Goal: Task Accomplishment & Management: Use online tool/utility

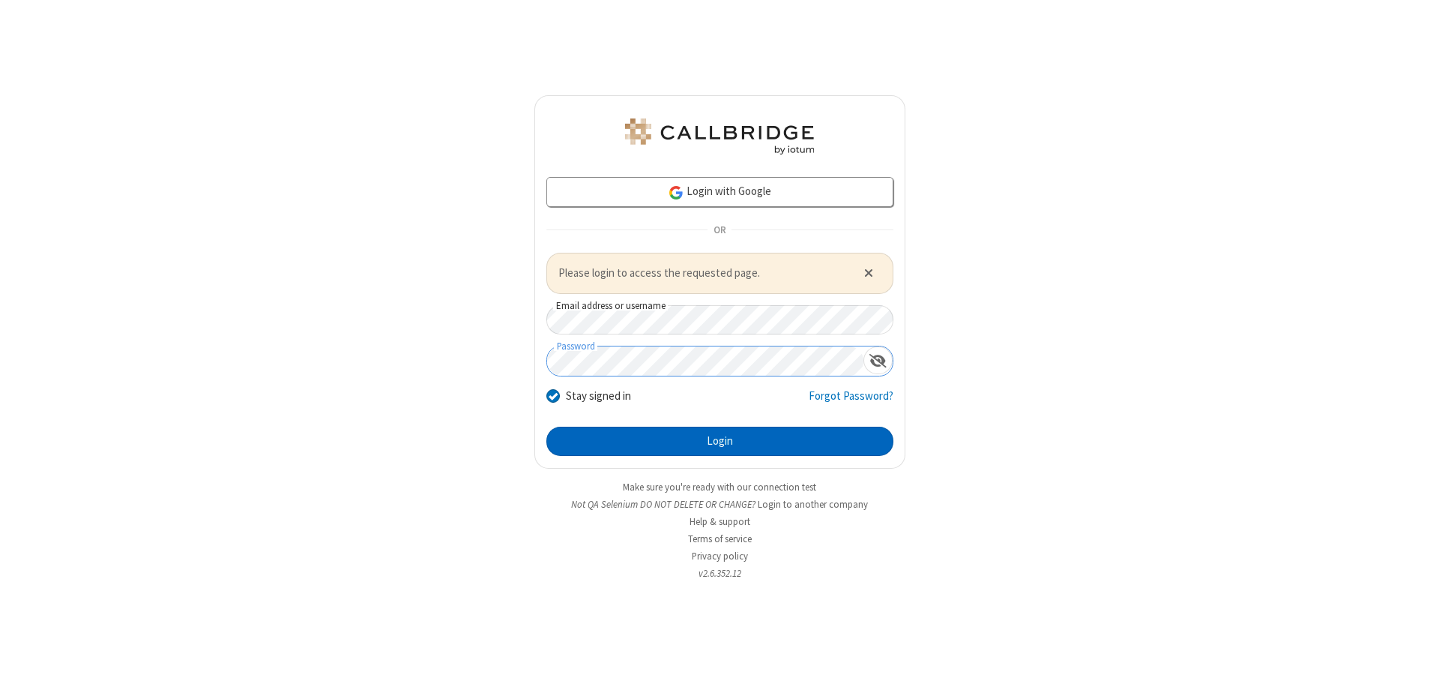
click at [720, 441] on button "Login" at bounding box center [719, 442] width 347 height 30
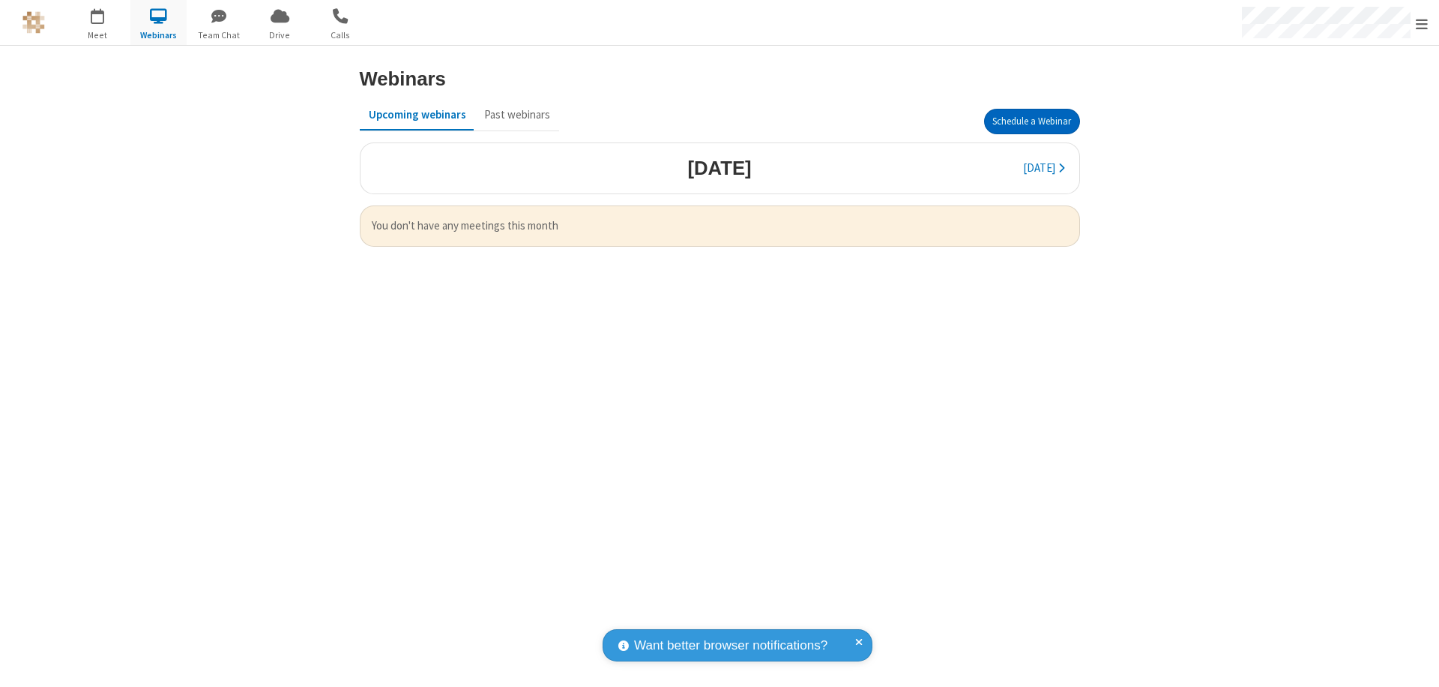
click at [1031, 121] on button "Schedule a Webinar" at bounding box center [1032, 121] width 96 height 25
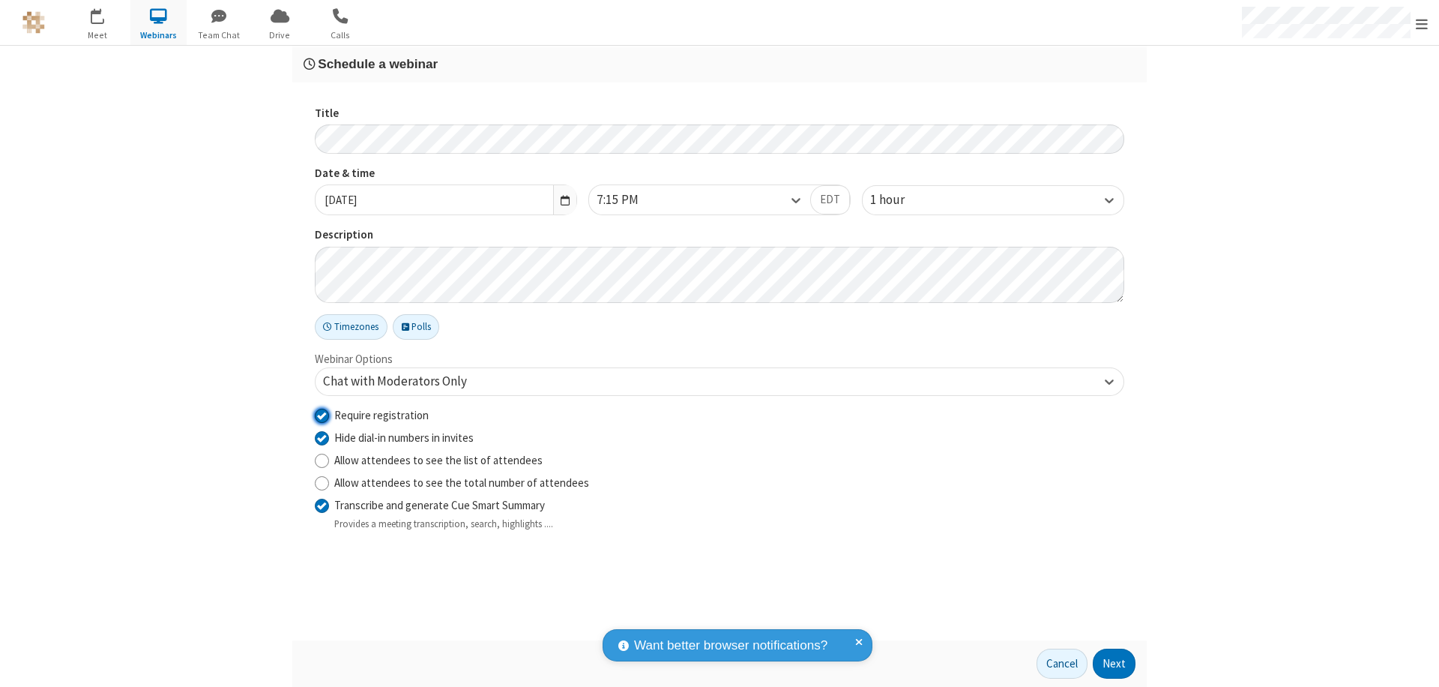
click at [322, 415] on input "Require registration" at bounding box center [322, 415] width 14 height 16
checkbox input "false"
click at [1115, 663] on button "Next" at bounding box center [1114, 663] width 43 height 30
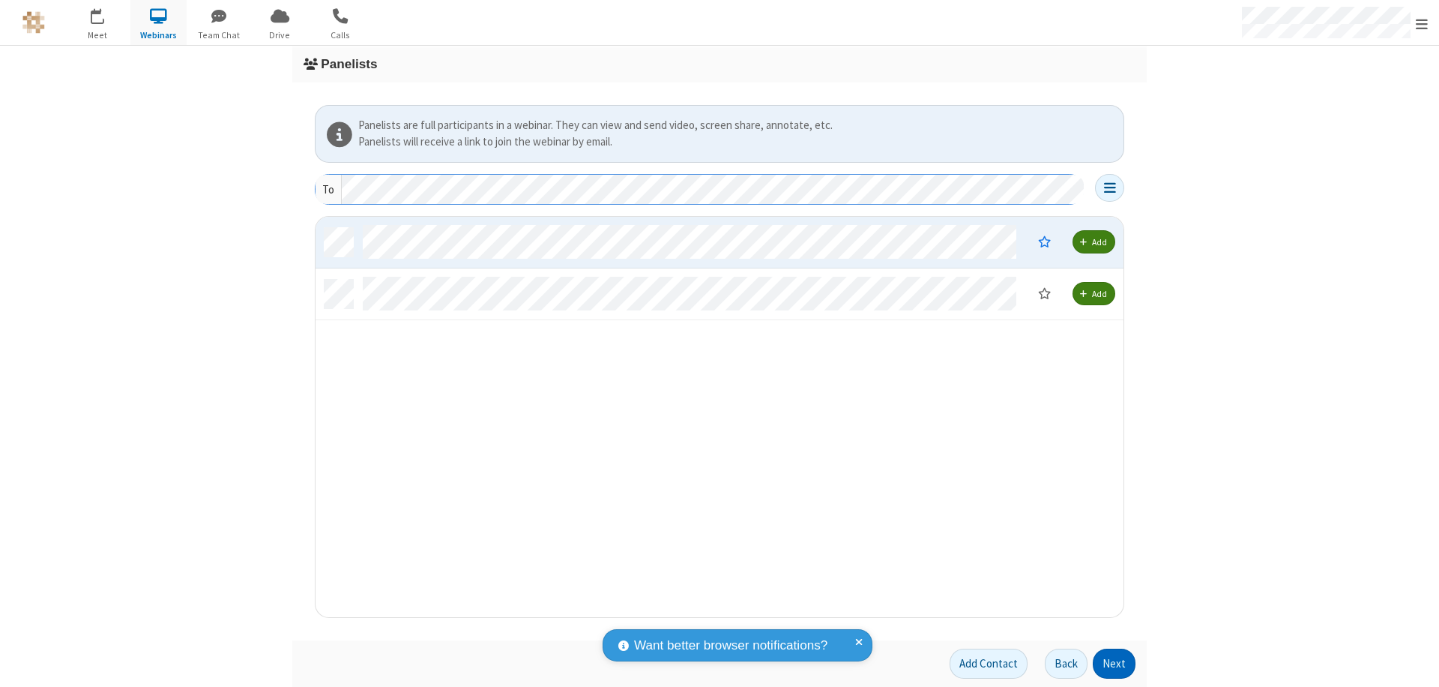
click at [1115, 663] on button "Next" at bounding box center [1114, 663] width 43 height 30
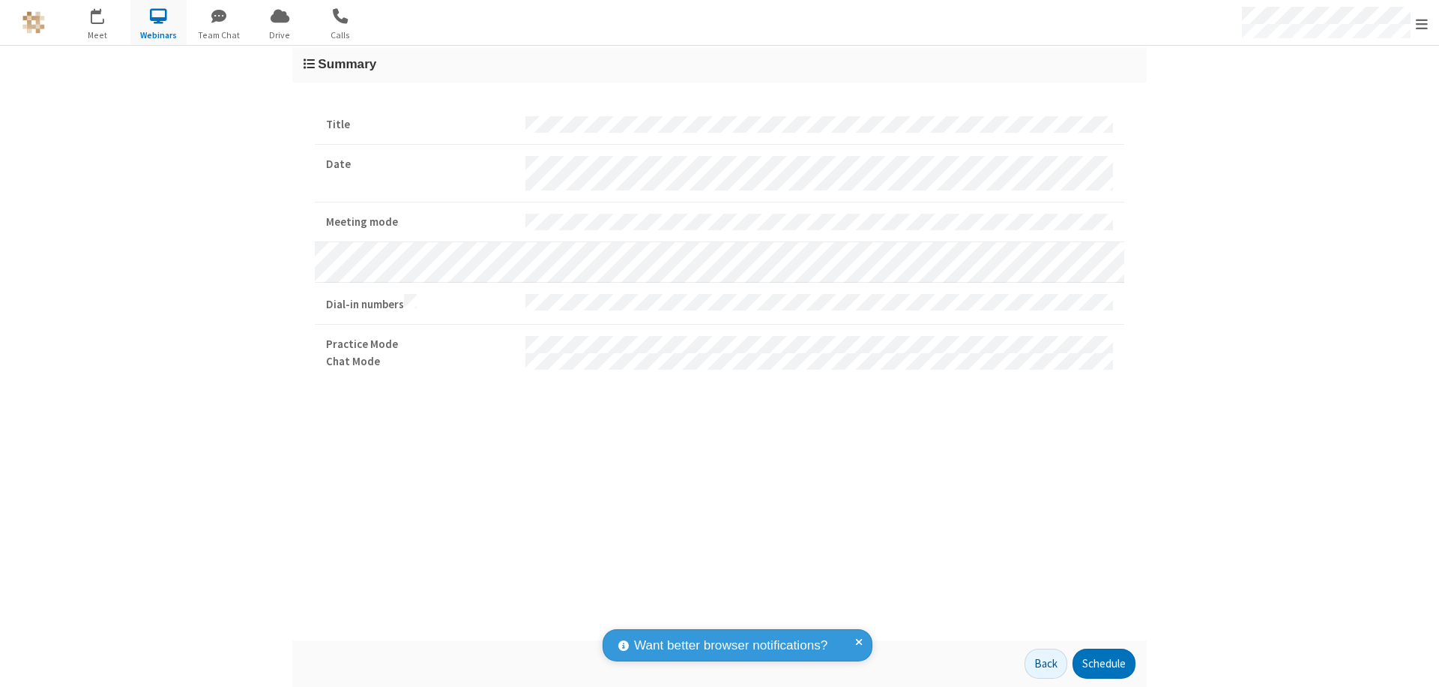
click at [1103, 663] on button "Schedule" at bounding box center [1104, 663] width 63 height 30
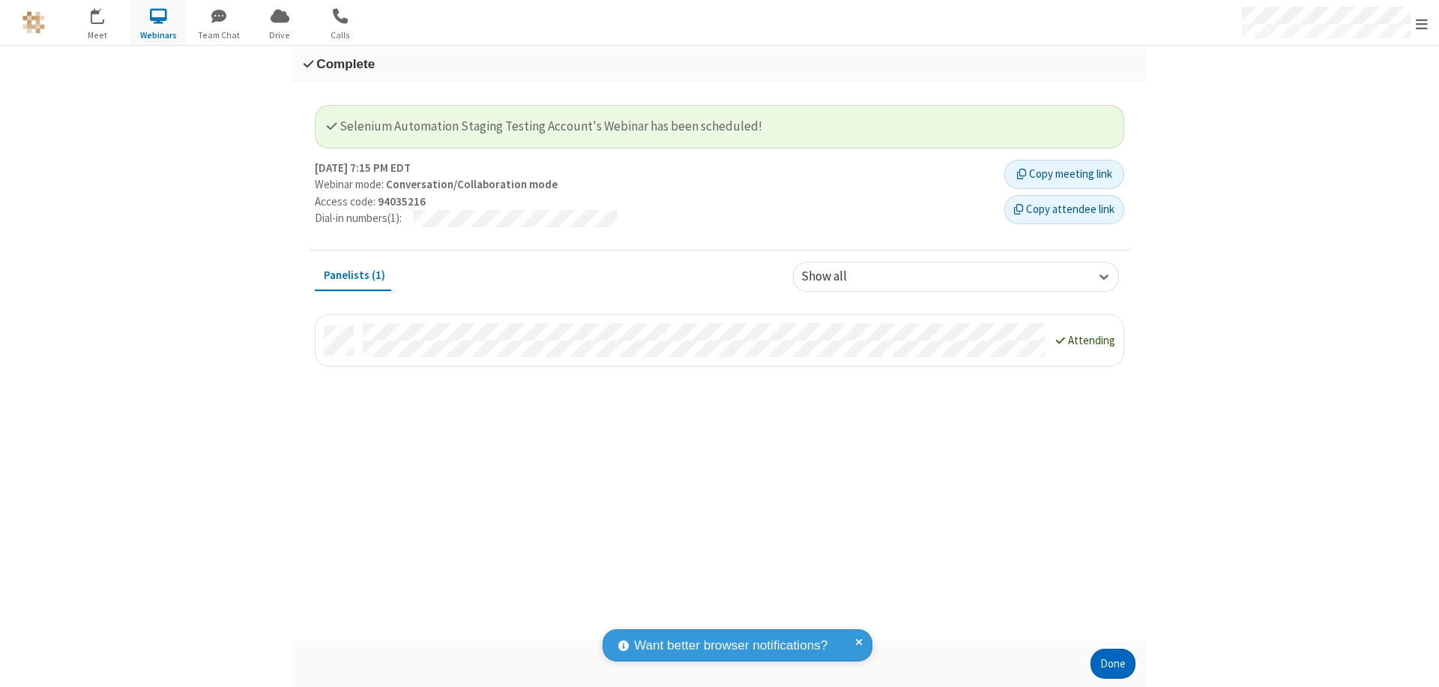
click at [1113, 663] on button "Done" at bounding box center [1113, 663] width 45 height 30
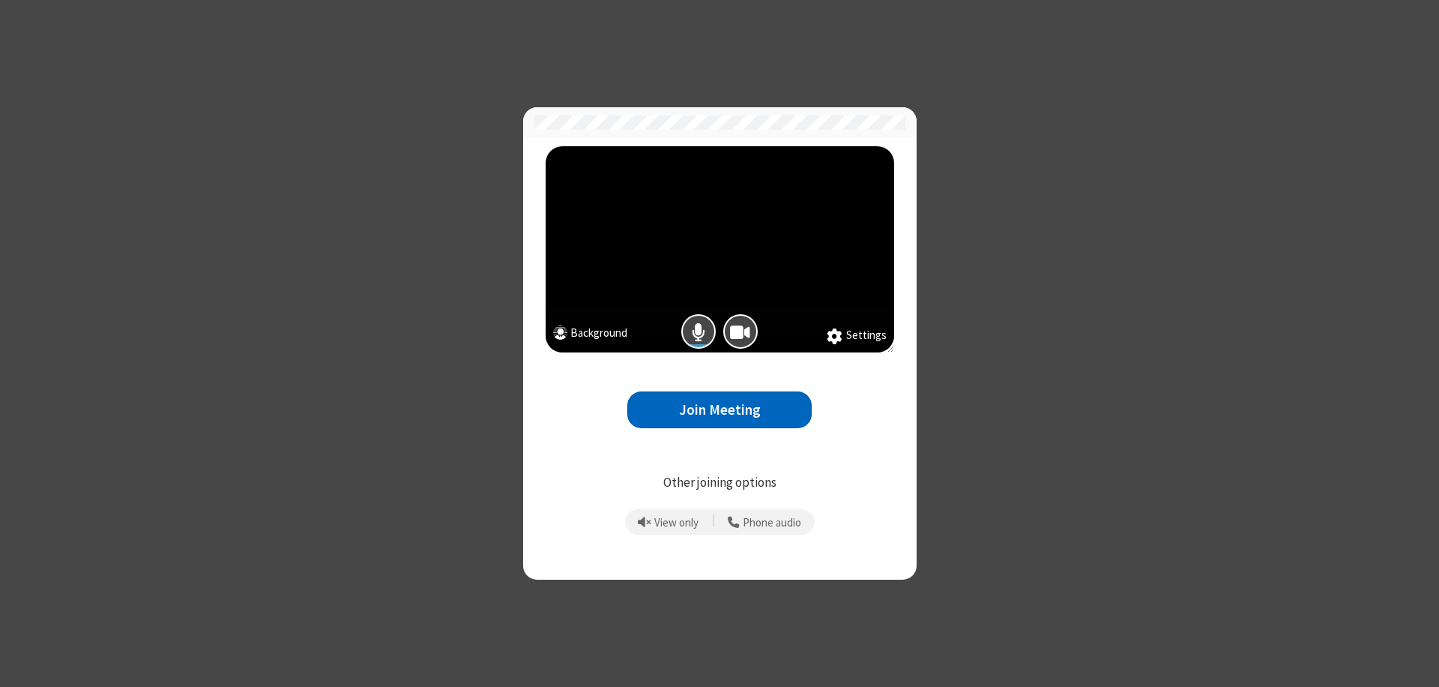
click at [720, 409] on button "Join Meeting" at bounding box center [719, 409] width 184 height 37
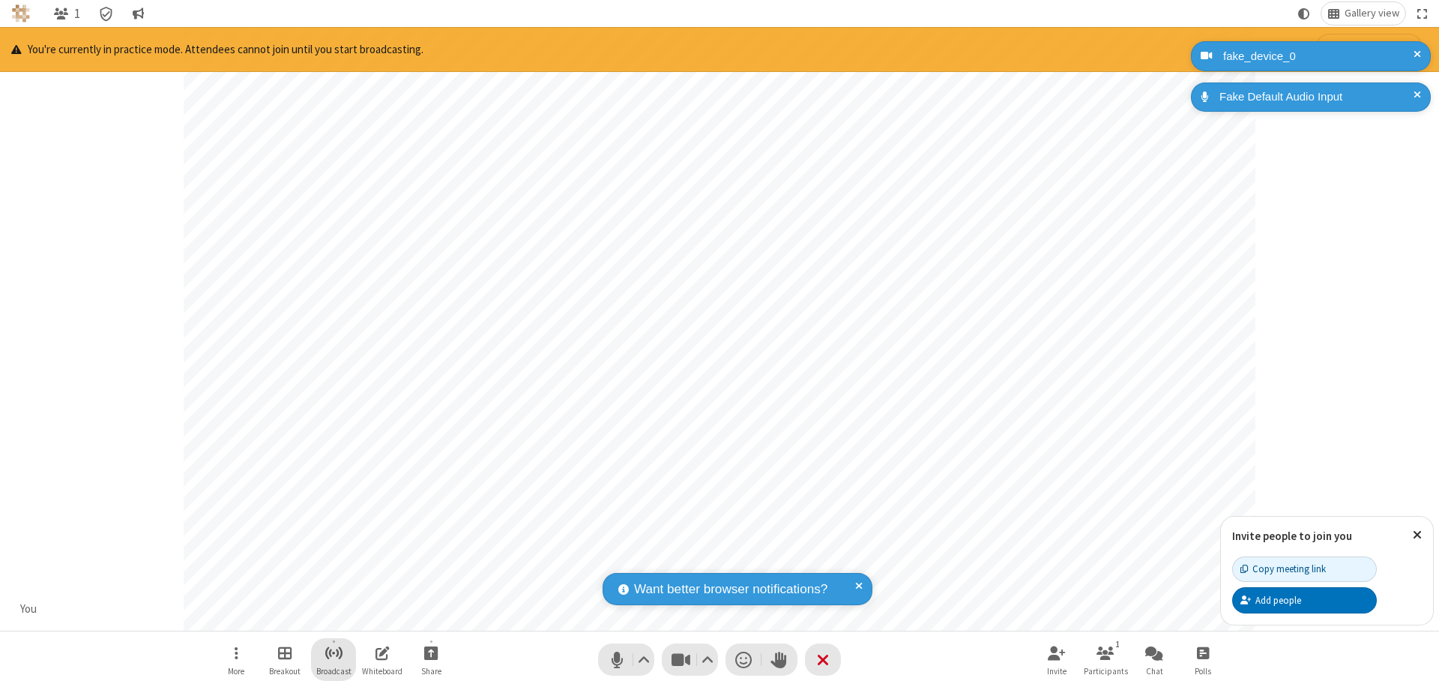
click at [333, 652] on span "Start broadcast" at bounding box center [334, 652] width 19 height 19
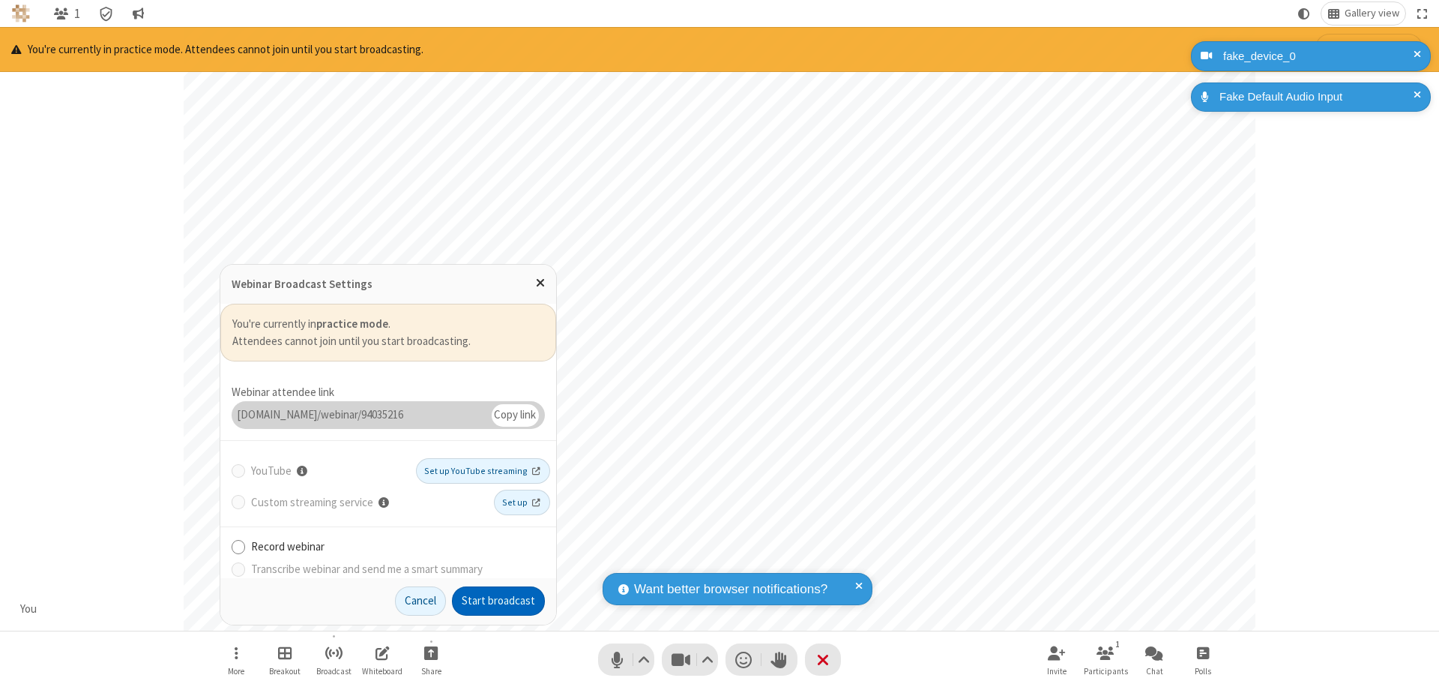
click at [498, 600] on button "Start broadcast" at bounding box center [498, 601] width 93 height 30
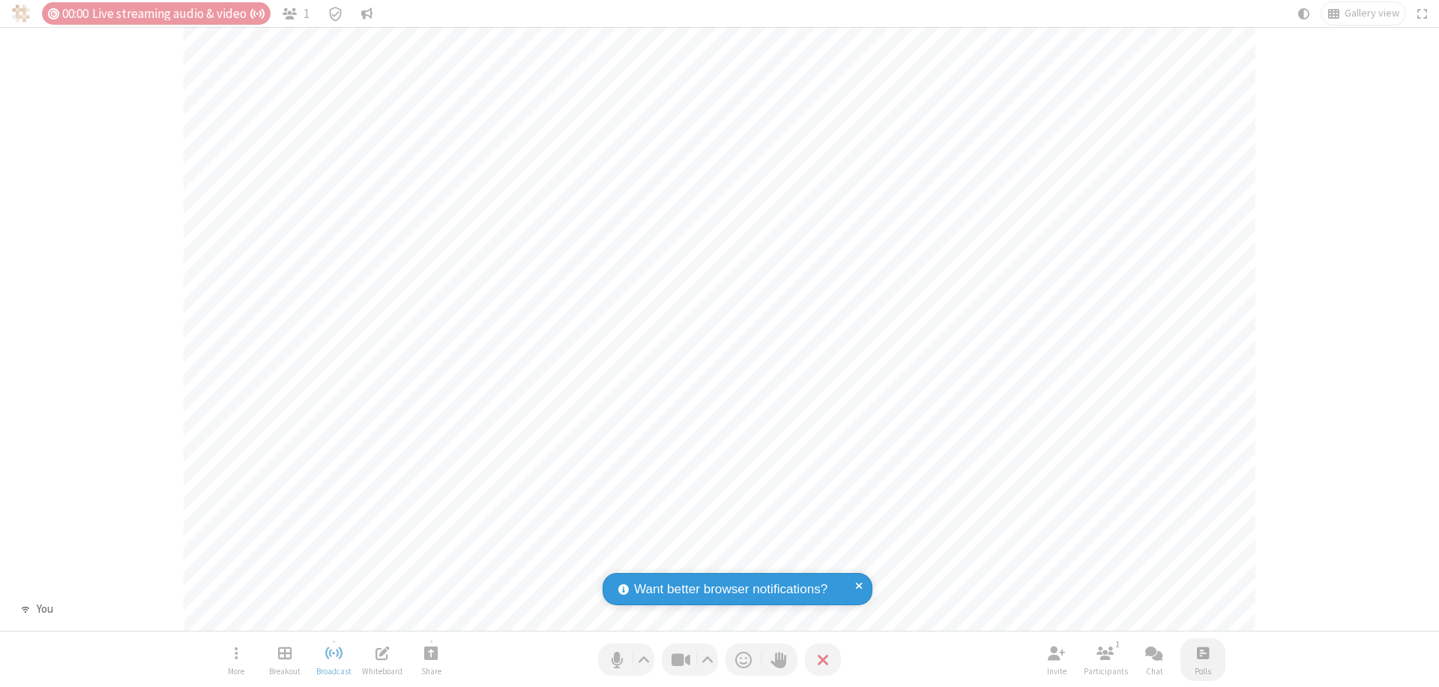
click at [1202, 652] on span "Open poll" at bounding box center [1203, 652] width 12 height 19
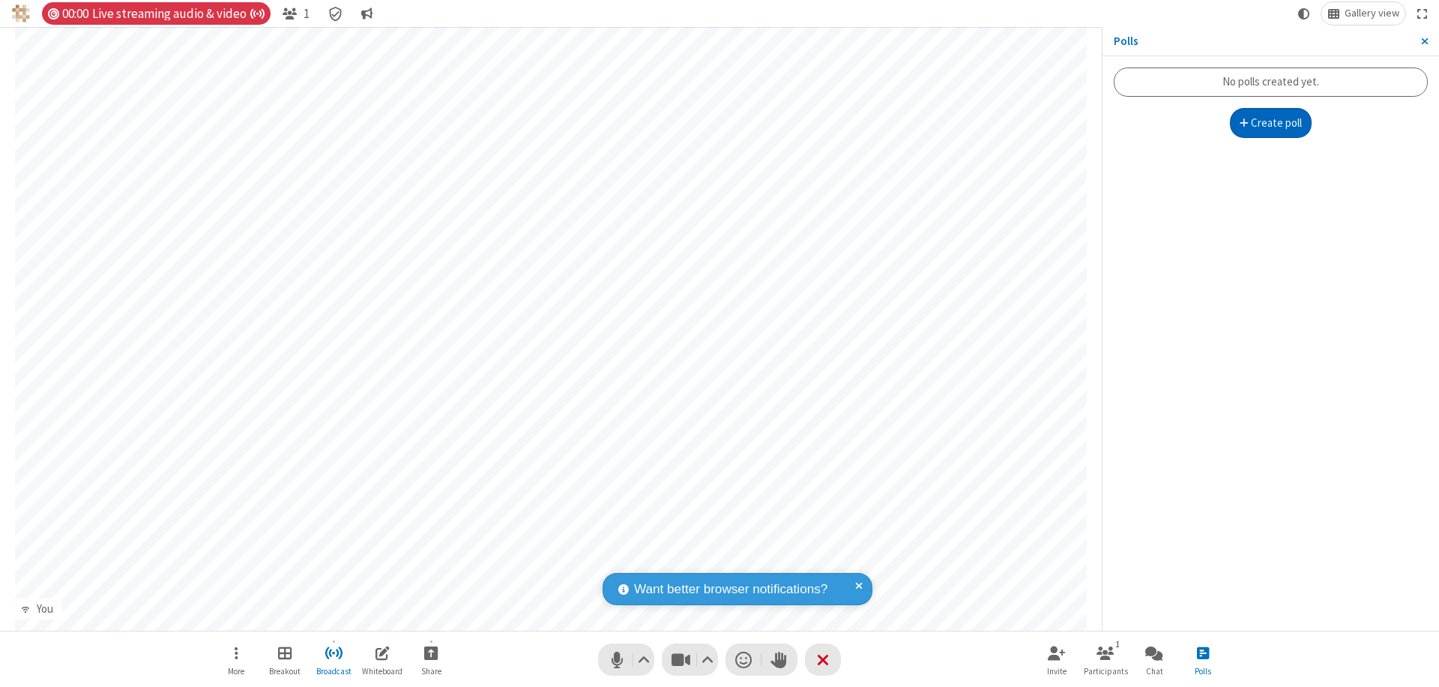
click at [1271, 123] on button "Create poll" at bounding box center [1271, 123] width 82 height 30
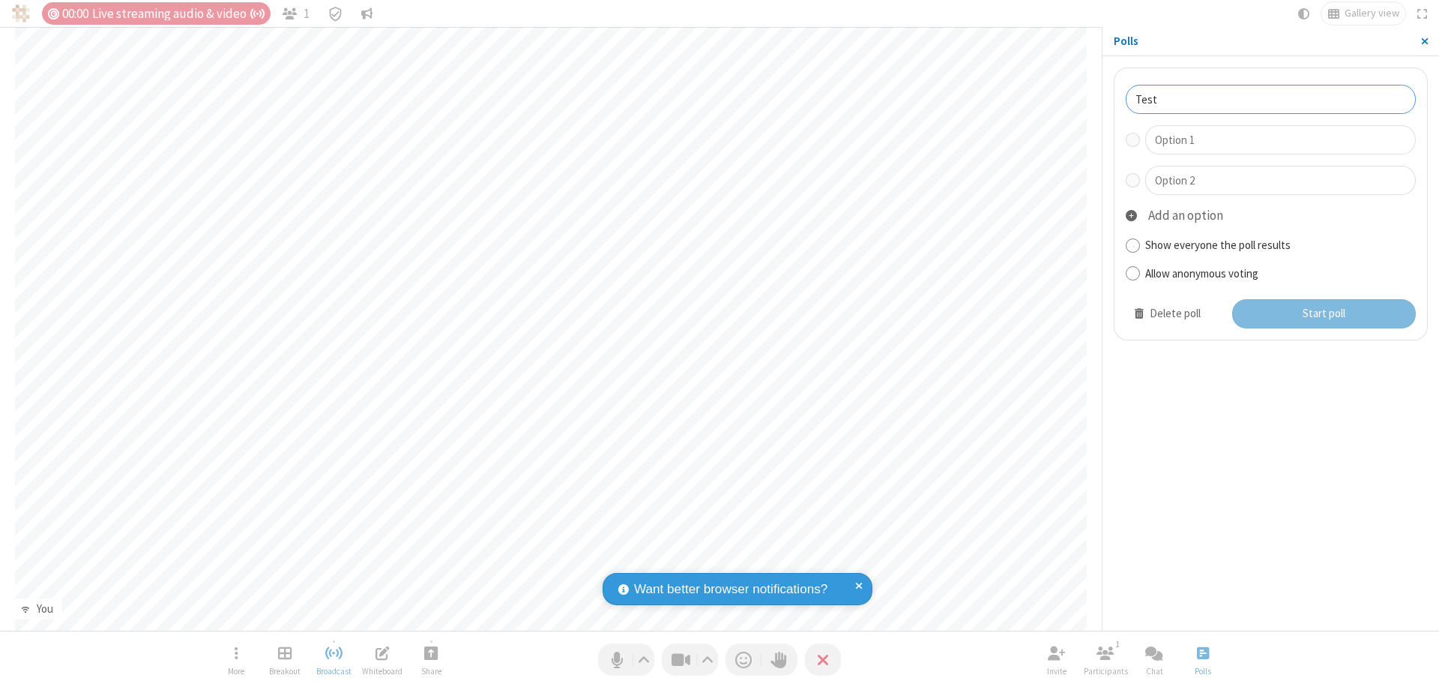
type input "Test"
type input "Yes"
type input "No"
click at [1323, 313] on button "Start poll" at bounding box center [1324, 314] width 184 height 30
